Goal: Transaction & Acquisition: Download file/media

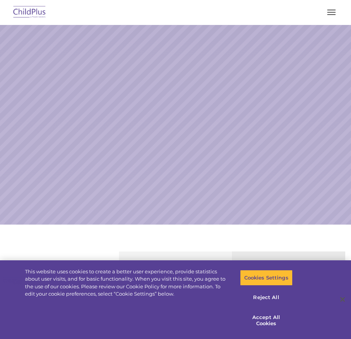
select select "MEDIUM"
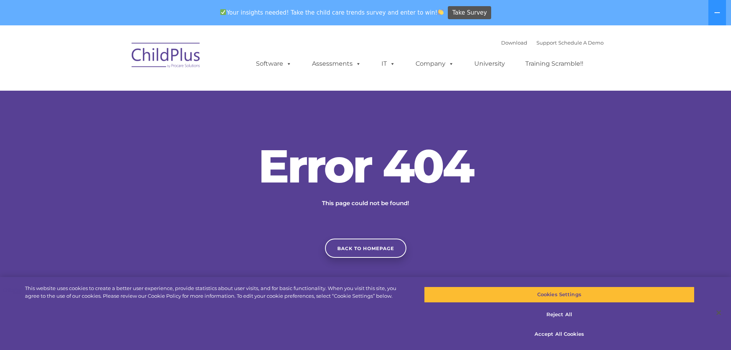
click at [350, 46] on div "Download Support | Schedule A Demo " at bounding box center [552, 43] width 102 height 12
click at [350, 43] on link "Download" at bounding box center [514, 43] width 26 height 6
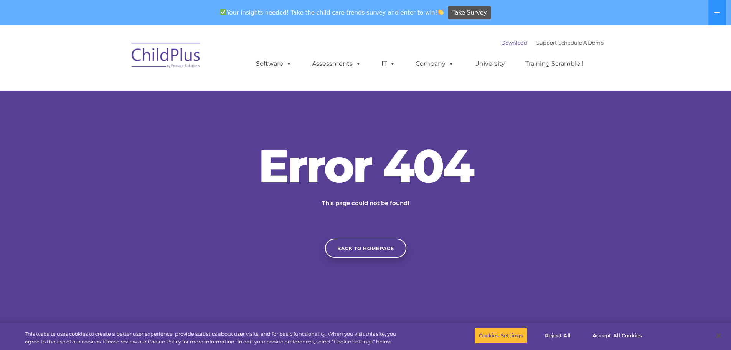
click at [513, 45] on link "Download" at bounding box center [514, 43] width 26 height 6
